Goal: Information Seeking & Learning: Learn about a topic

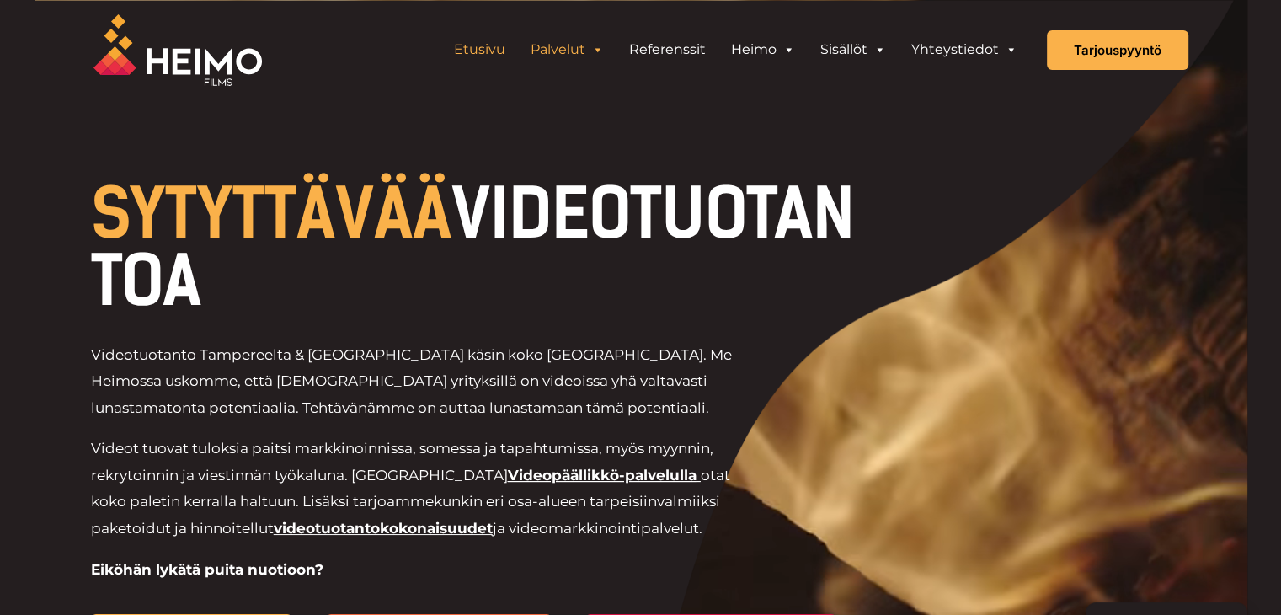
click at [579, 45] on link "Palvelut" at bounding box center [567, 50] width 99 height 34
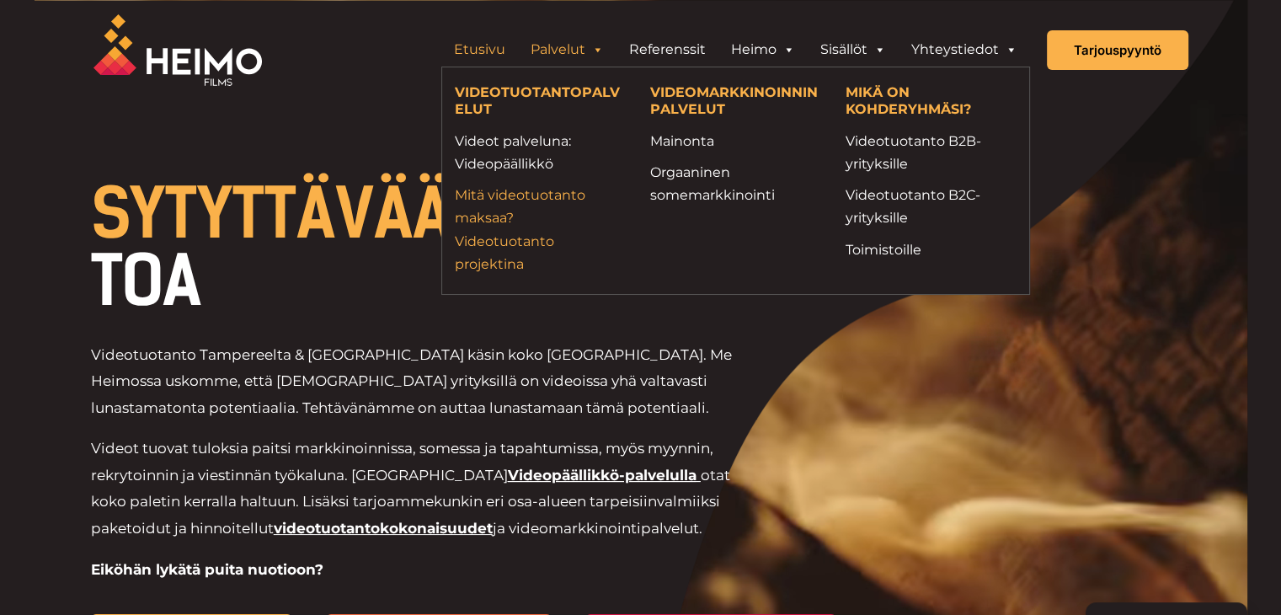
click at [516, 235] on link "Mitä videotuotanto maksaa? Videotuotanto projektina" at bounding box center [540, 230] width 170 height 92
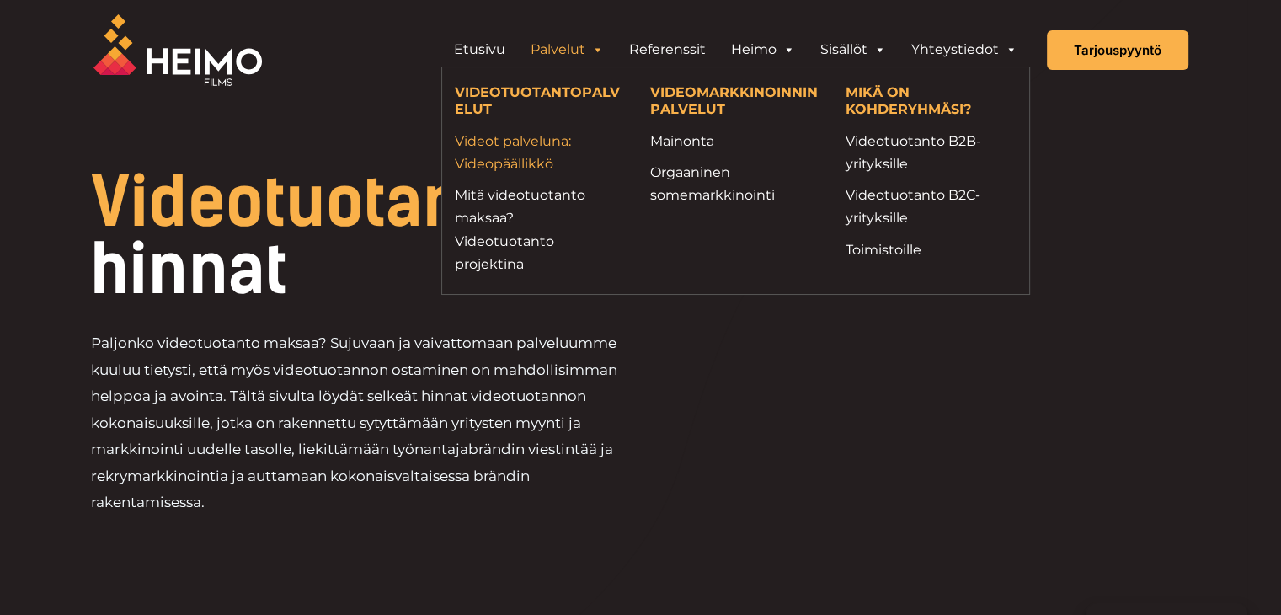
click at [526, 150] on link "Videot palveluna: Videopäällikkö" at bounding box center [540, 152] width 170 height 45
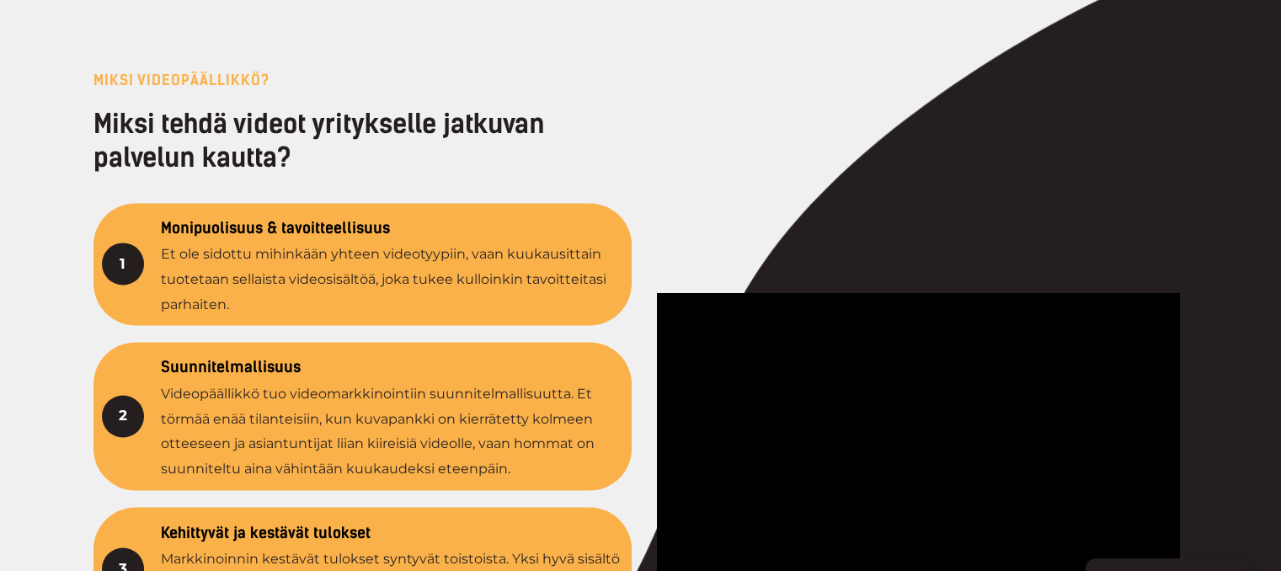
scroll to position [2780, 0]
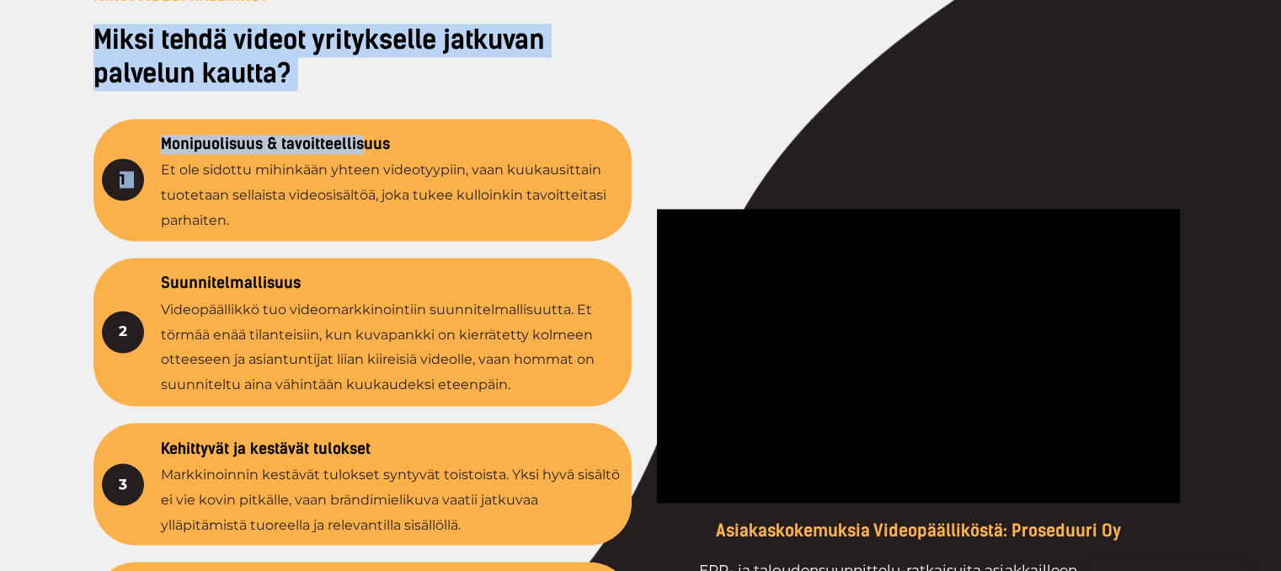
drag, startPoint x: 94, startPoint y: 33, endPoint x: 361, endPoint y: 88, distance: 271.8
click at [380, 120] on div "MIKSI VIDEOPÄÄLLIKKÖ? Miksi tehdä videot yritykselle jatkuvan palvelun kautta? …" at bounding box center [363, 477] width 539 height 976
click at [348, 76] on h2 "Miksi tehdä videot yritykselle jatkuvan palvelun kautta?" at bounding box center [363, 58] width 539 height 68
click at [327, 77] on h2 "Miksi tehdä videot yritykselle jatkuvan palvelun kautta?" at bounding box center [363, 58] width 539 height 68
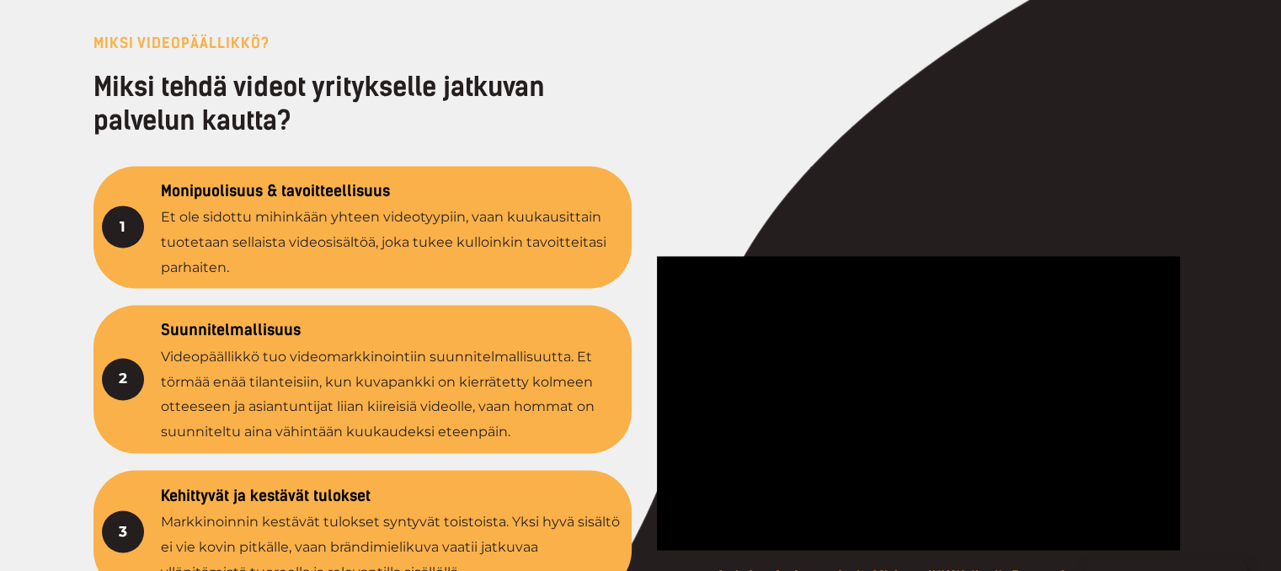
scroll to position [2696, 0]
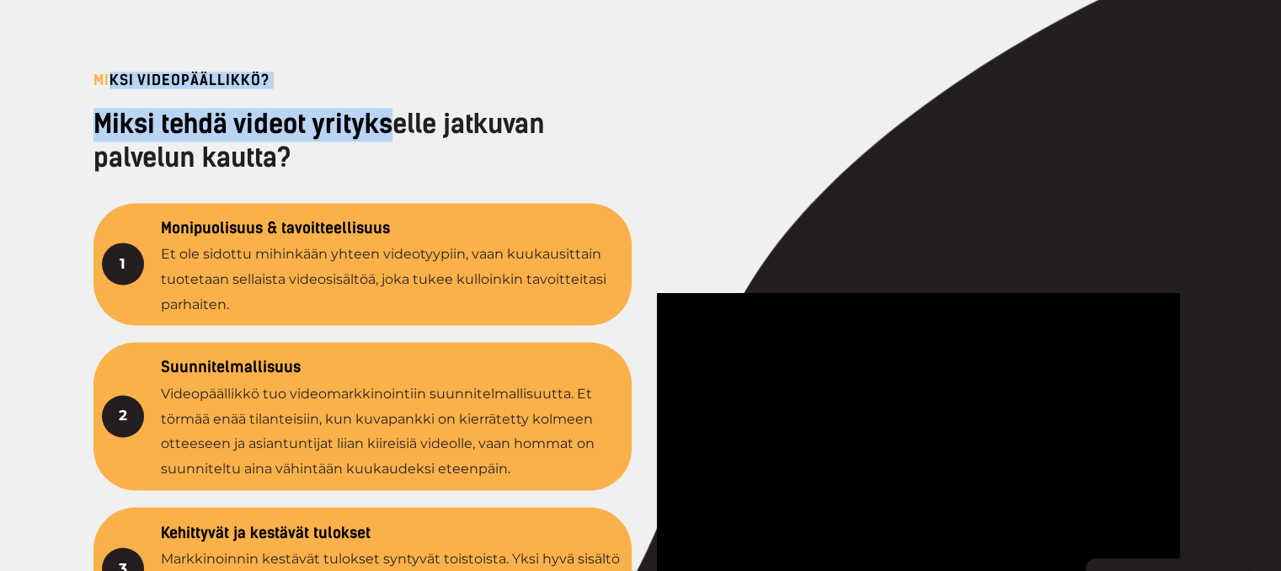
drag, startPoint x: 388, startPoint y: 102, endPoint x: 395, endPoint y: 111, distance: 12.0
click at [395, 111] on div "MIKSI VIDEOPÄÄLLIKKÖ? Miksi tehdä videot yritykselle jatkuvan palvelun kautta? …" at bounding box center [363, 561] width 539 height 976
click at [256, 136] on h2 "Miksi tehdä videot yritykselle jatkuvan palvelun kautta?" at bounding box center [363, 142] width 539 height 68
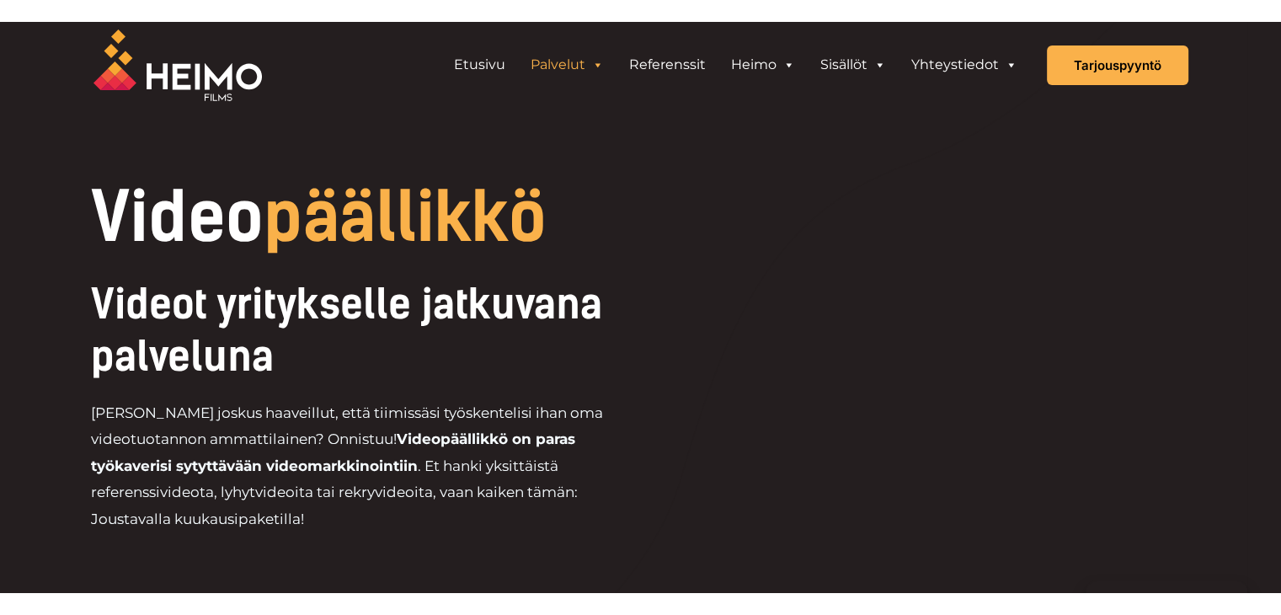
scroll to position [0, 0]
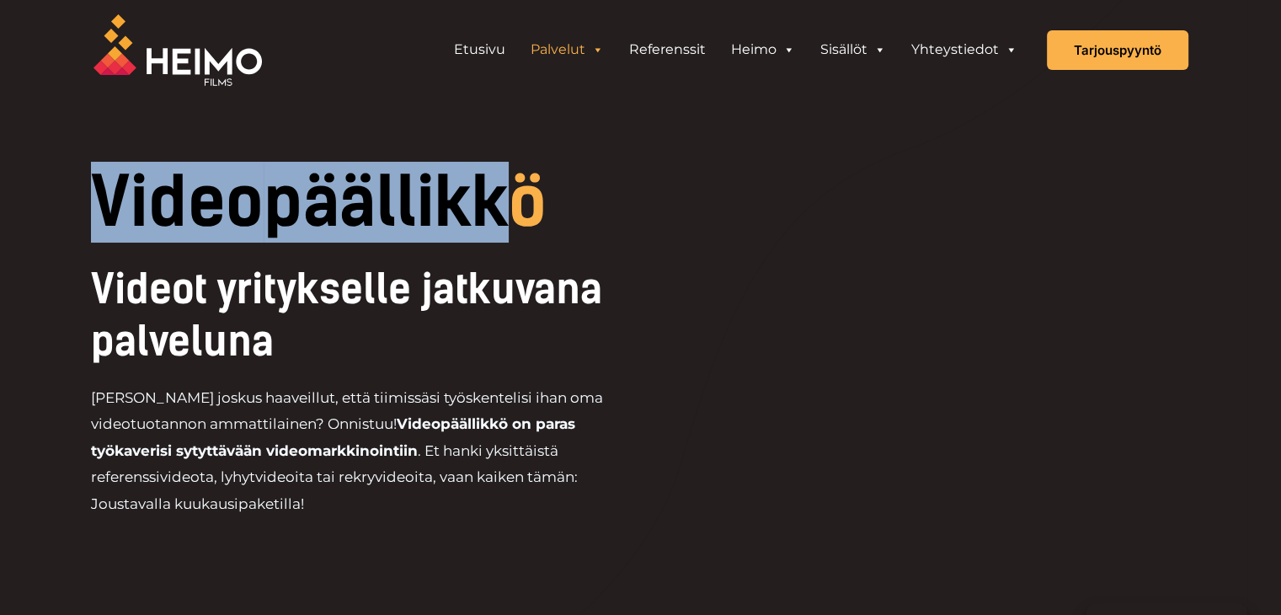
drag, startPoint x: 91, startPoint y: 177, endPoint x: 525, endPoint y: 191, distance: 434.1
click at [525, 191] on h1 "Video päällikkö" at bounding box center [423, 201] width 665 height 67
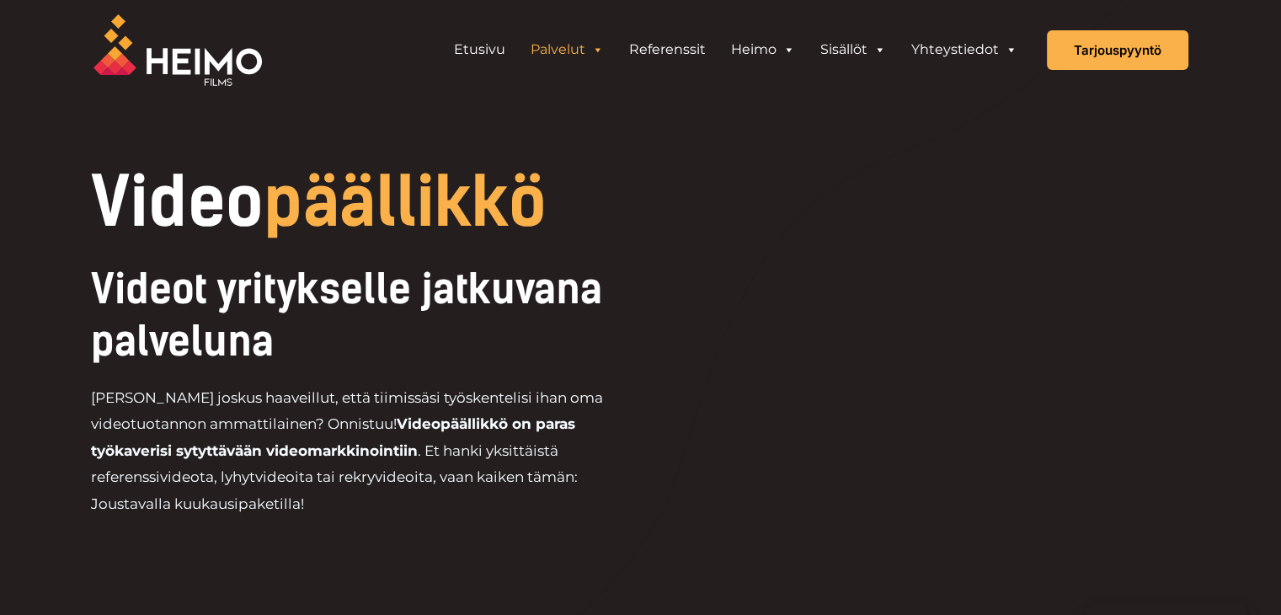
click at [327, 277] on span "Videot yritykselle jatkuvana palveluna" at bounding box center [346, 315] width 511 height 101
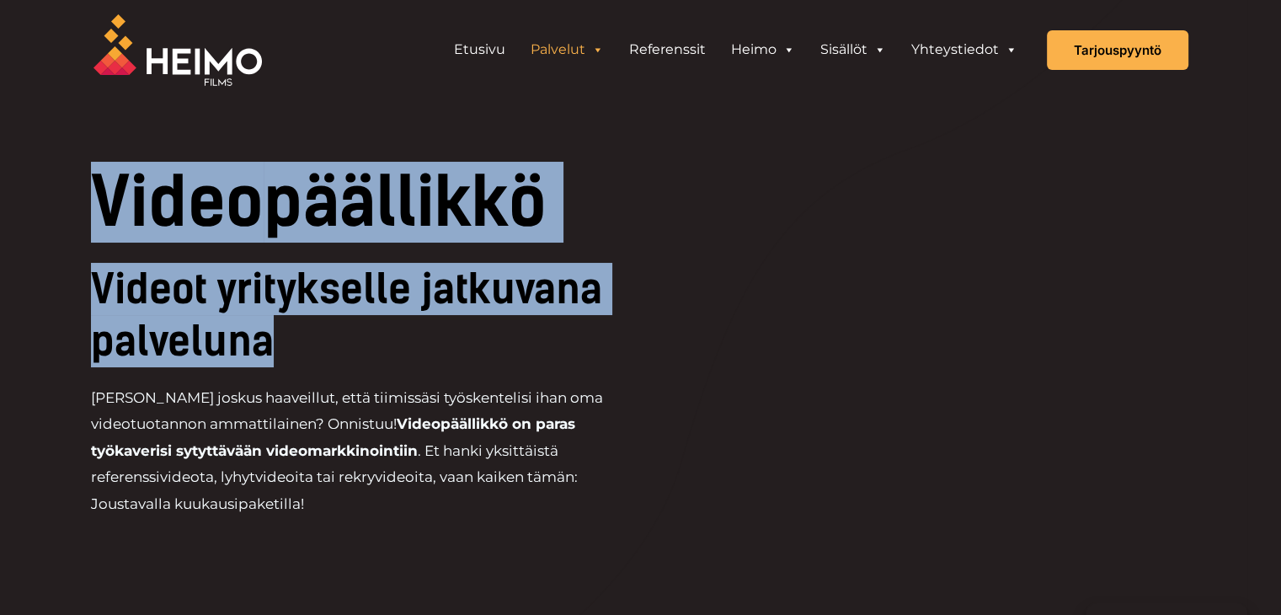
drag, startPoint x: 280, startPoint y: 340, endPoint x: 77, endPoint y: 211, distance: 240.5
click at [77, 211] on div "Video päällikkö Videot yritykselle jatkuvana palveluna [PERSON_NAME] joskus haa…" at bounding box center [641, 350] width 1146 height 364
click at [141, 201] on h1 "Video päällikkö" at bounding box center [423, 201] width 665 height 67
